Goal: Task Accomplishment & Management: Manage account settings

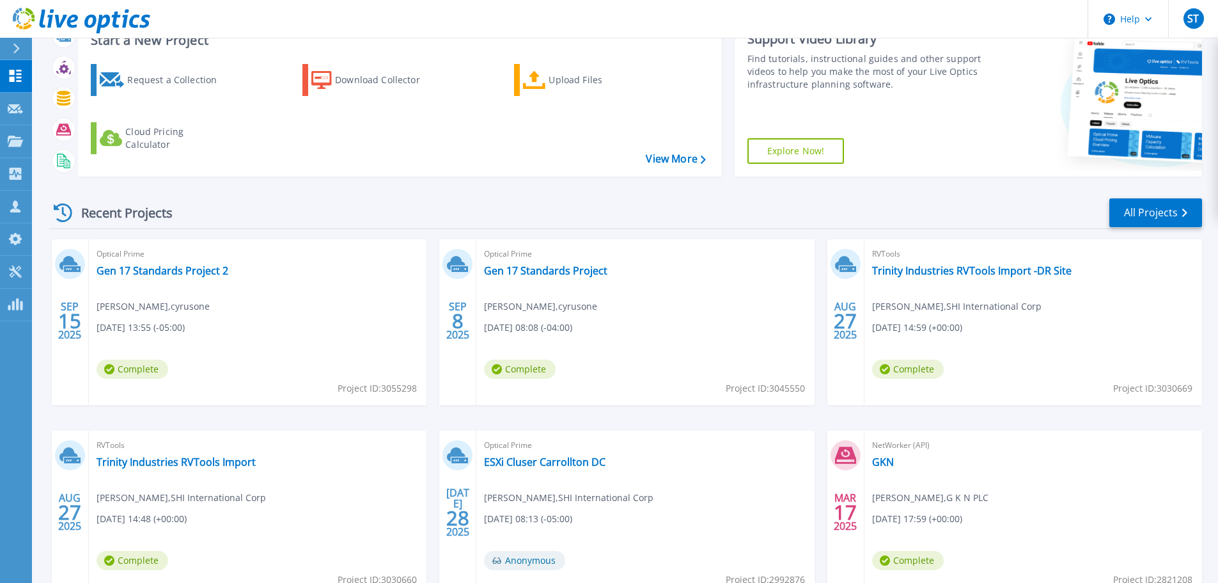
scroll to position [180, 0]
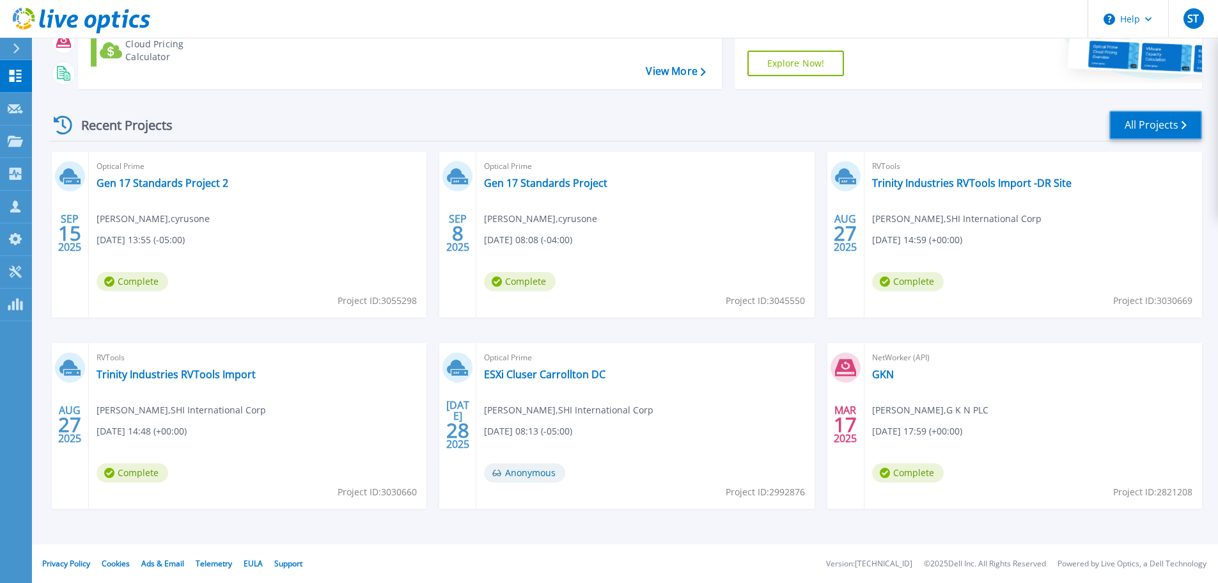
click at [1122, 118] on link "All Projects" at bounding box center [1156, 125] width 93 height 29
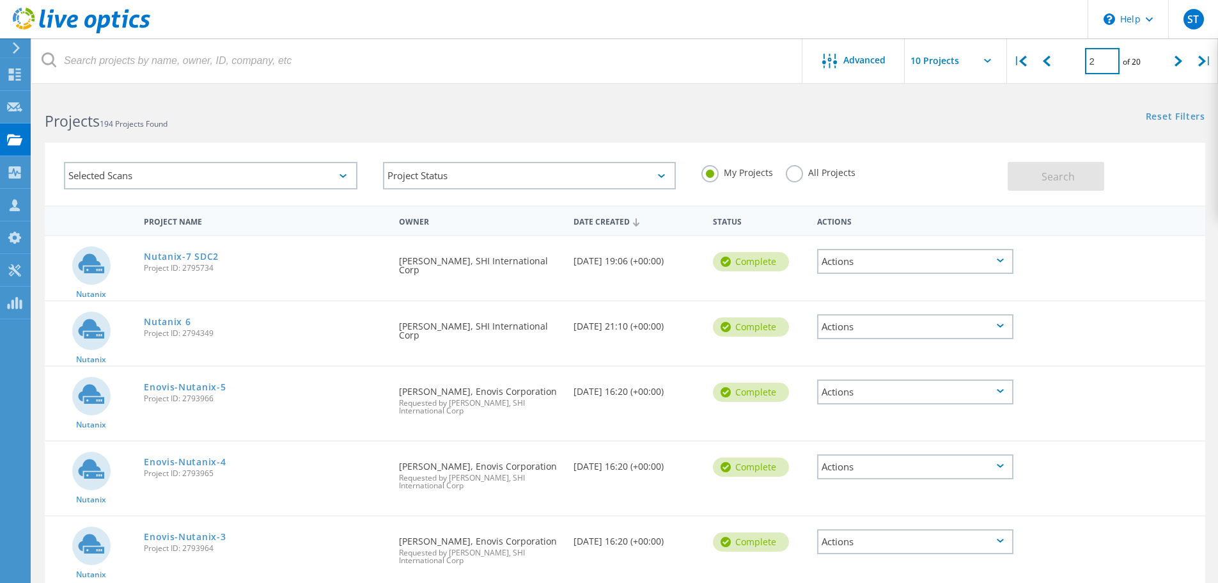
click at [1101, 67] on input "2" at bounding box center [1102, 61] width 35 height 26
type input "20"
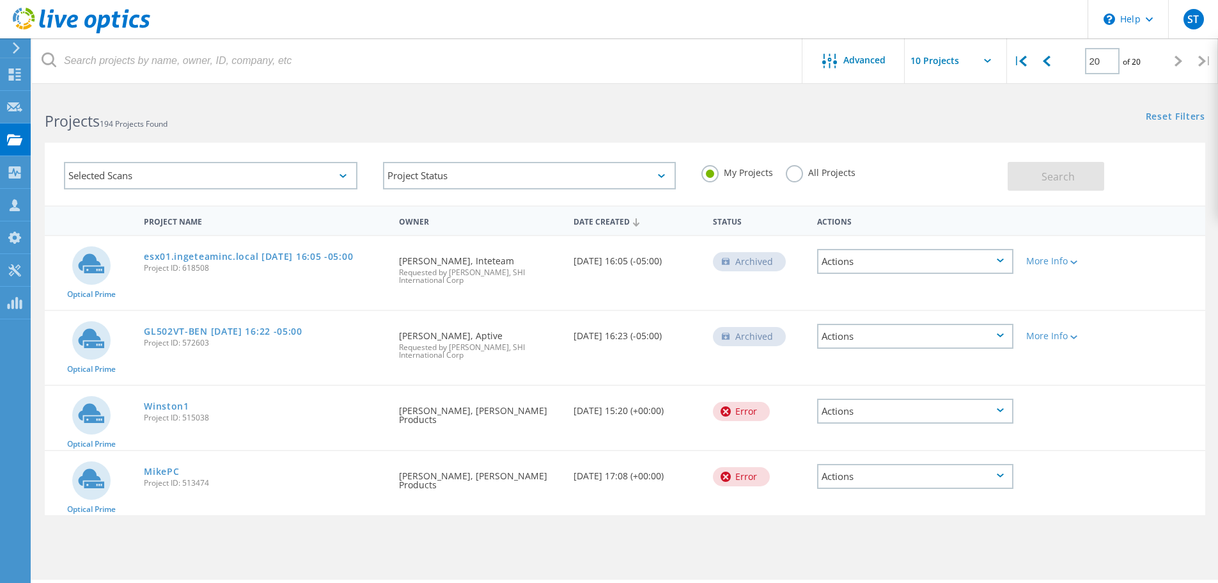
drag, startPoint x: 1016, startPoint y: 333, endPoint x: 1002, endPoint y: 330, distance: 14.4
click at [1015, 333] on div "Actions" at bounding box center [915, 336] width 209 height 51
click at [999, 329] on div "Actions" at bounding box center [915, 336] width 196 height 25
click at [904, 356] on div "Delete" at bounding box center [916, 356] width 194 height 20
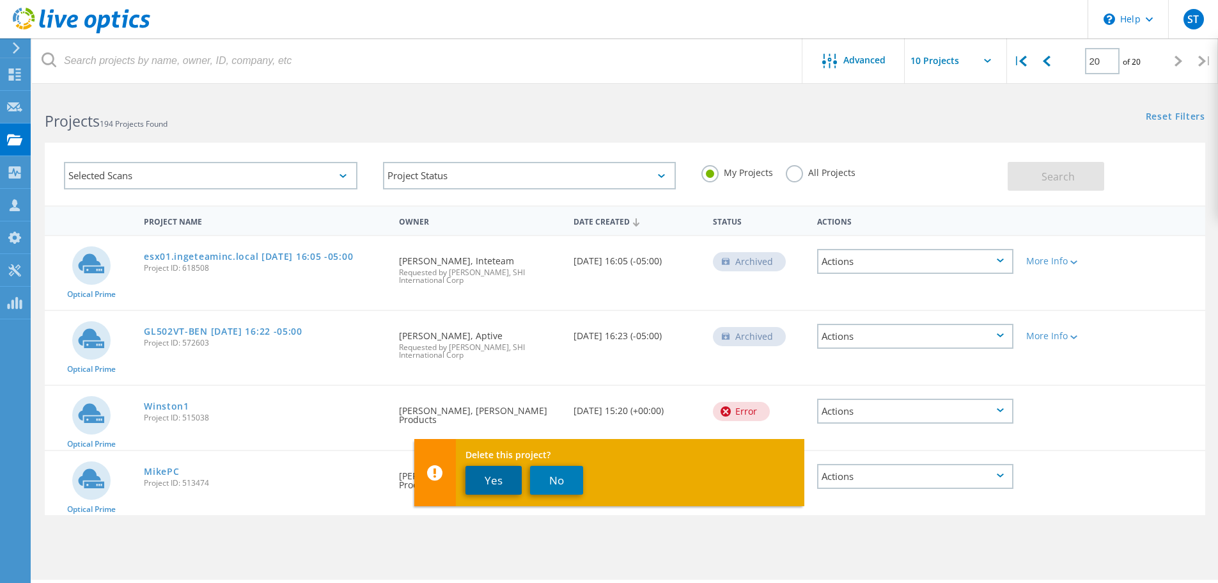
click at [511, 478] on button "Yes" at bounding box center [494, 480] width 56 height 29
